Goal: Transaction & Acquisition: Purchase product/service

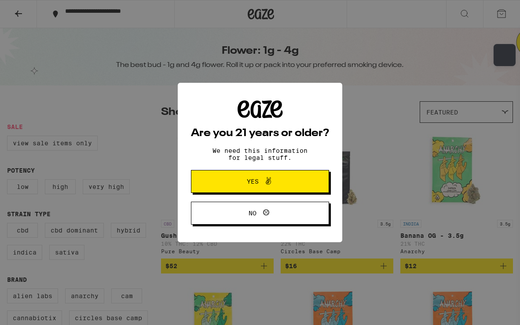
click at [228, 176] on button "Yes" at bounding box center [260, 181] width 138 height 23
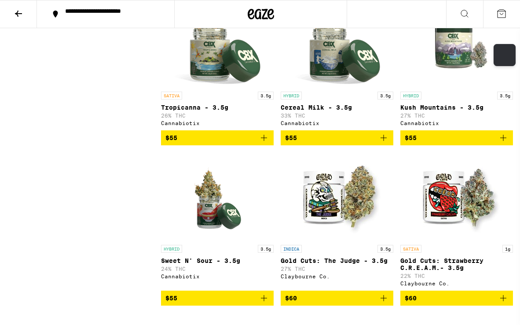
scroll to position [3528, 0]
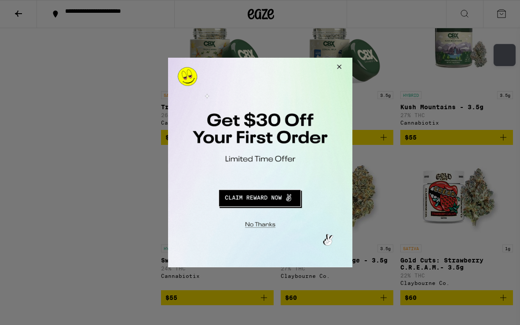
click at [271, 196] on button "Redirect to URL" at bounding box center [259, 196] width 153 height 21
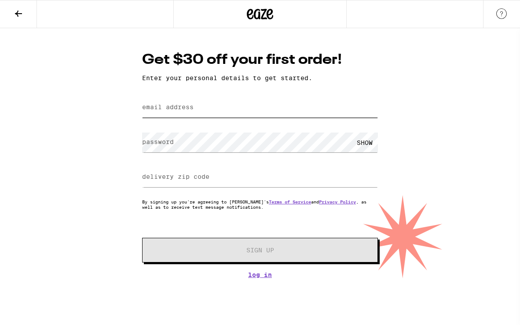
click at [252, 100] on input "email address" at bounding box center [260, 108] width 236 height 20
type input "[PERSON_NAME][EMAIL_ADDRESS][PERSON_NAME][DOMAIN_NAME]"
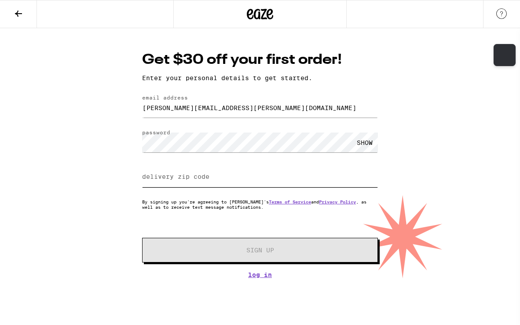
click at [216, 176] on input "delivery zip code" at bounding box center [260, 177] width 236 height 20
type input "94608"
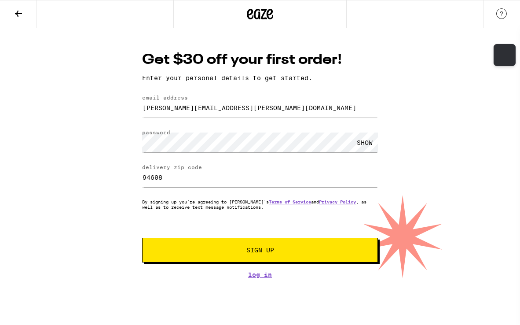
click at [229, 247] on button "Sign Up" at bounding box center [260, 250] width 236 height 25
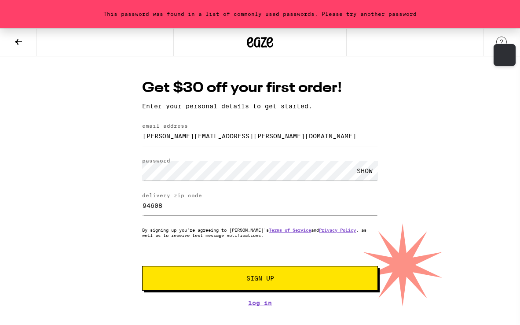
click at [233, 283] on button "Sign Up" at bounding box center [260, 278] width 236 height 25
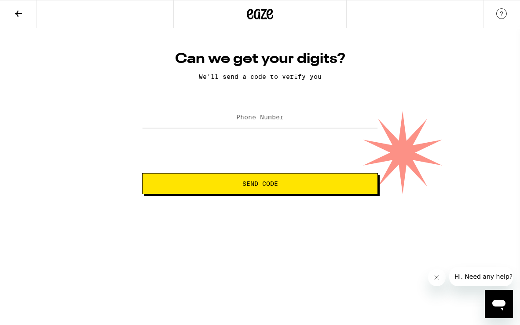
click at [308, 125] on input "Phone Number" at bounding box center [260, 118] width 236 height 20
type input "[PHONE_NUMBER]"
click at [243, 186] on span "Send Code" at bounding box center [260, 183] width 36 height 6
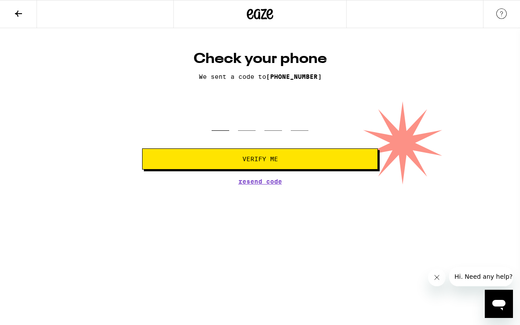
click at [223, 121] on input "tel" at bounding box center [221, 118] width 18 height 26
type input "0"
type input "5"
type input "4"
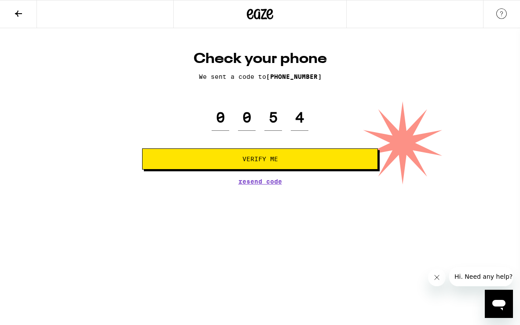
click at [251, 164] on button "Verify Me" at bounding box center [260, 158] width 236 height 21
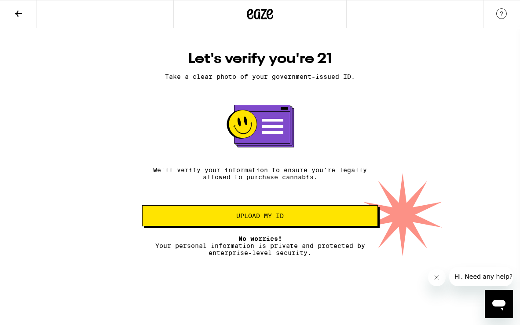
click at [271, 224] on button "Upload my ID" at bounding box center [260, 215] width 236 height 21
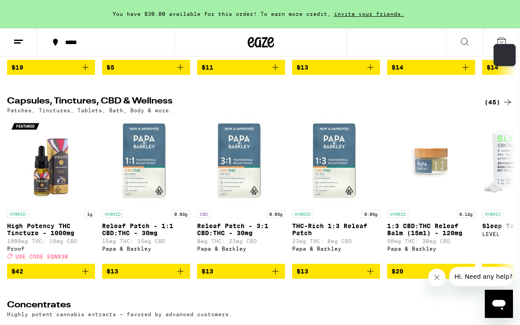
scroll to position [3547, 0]
